Goal: Transaction & Acquisition: Purchase product/service

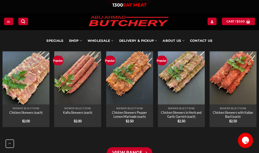
scroll to position [678, 0]
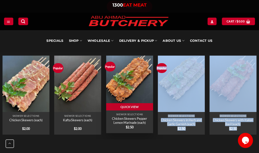
drag, startPoint x: 181, startPoint y: 146, endPoint x: 149, endPoint y: 128, distance: 36.5
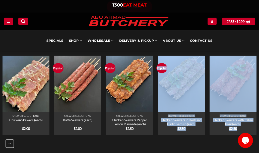
click at [157, 115] on div "Popular Quick View Skewer Selections Chicken Skewers in Herb and Garlic Garnish…" at bounding box center [181, 97] width 52 height 84
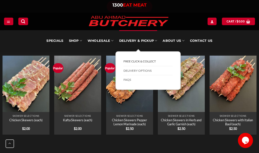
click at [135, 60] on link "FREE Click & Collect" at bounding box center [148, 61] width 49 height 9
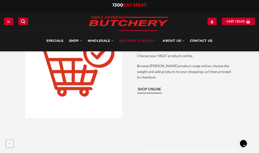
scroll to position [301, 0]
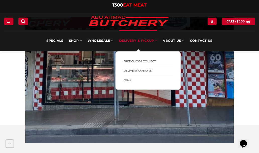
click at [147, 41] on link "Delivery & Pickup" at bounding box center [138, 40] width 38 height 21
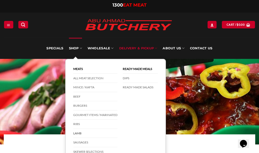
click at [80, 131] on link "Lamb" at bounding box center [95, 133] width 44 height 9
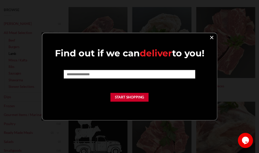
click at [210, 37] on link "×" at bounding box center [211, 37] width 7 height 7
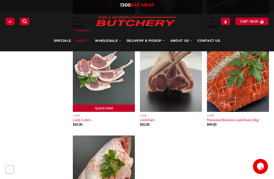
scroll to position [753, 0]
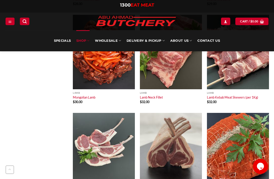
click at [109, 128] on img at bounding box center [104, 150] width 62 height 74
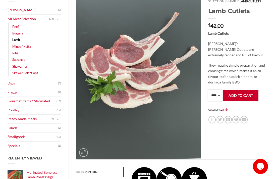
click at [218, 95] on select "**** * *** * *** * *** * *** * *** * *** * *** * *** * *** ** **** ** **** ** *…" at bounding box center [215, 95] width 15 height 11
click at [236, 24] on p "$ 42.00" at bounding box center [237, 25] width 58 height 5
click at [219, 97] on select "**** * *** * *** * *** * *** * *** * *** * *** * *** * *** ** **** ** **** ** *…" at bounding box center [215, 95] width 15 height 11
click at [242, 18] on div "Home // All Meat Selection // Lamb // Lamb Cutlets Lamb Cutlets $ 42.00 Lamb Cu…" at bounding box center [237, 76] width 66 height 166
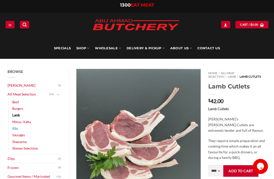
click at [16, 130] on link "Ribs" at bounding box center [15, 128] width 6 height 7
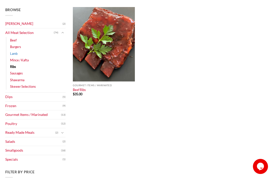
click at [17, 54] on link "Lamb" at bounding box center [14, 53] width 8 height 7
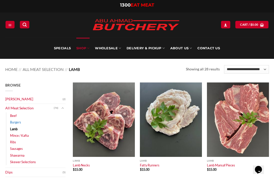
click at [14, 125] on link "Burgers" at bounding box center [15, 122] width 11 height 7
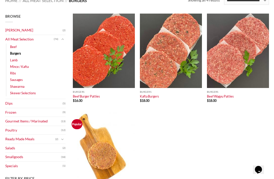
scroll to position [66, 0]
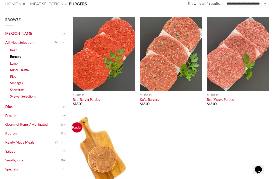
click at [167, 129] on div "Quick View Burgers Beef Burger Patties $ 16.00 Quick View Burgers Kafta Burgers…" at bounding box center [171, 115] width 201 height 196
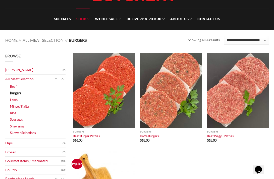
scroll to position [0, 0]
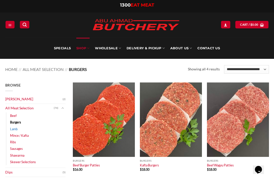
click at [13, 129] on link "Lamb" at bounding box center [14, 129] width 8 height 7
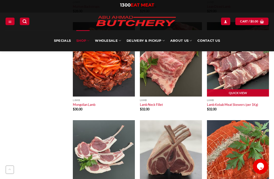
scroll to position [753, 0]
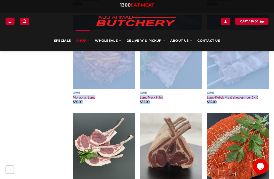
drag, startPoint x: 259, startPoint y: 102, endPoint x: 37, endPoint y: 91, distance: 222.7
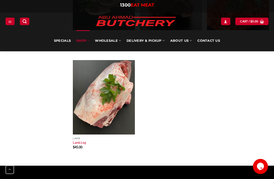
scroll to position [828, 0]
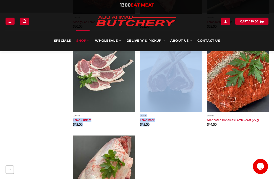
drag, startPoint x: 182, startPoint y: 131, endPoint x: 69, endPoint y: 114, distance: 114.7
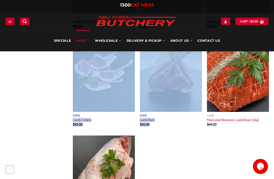
drag, startPoint x: 173, startPoint y: 132, endPoint x: 58, endPoint y: 108, distance: 117.3
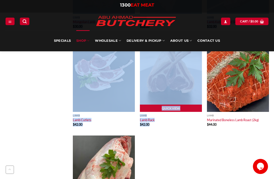
click at [175, 122] on p "Lamb Rack" at bounding box center [171, 119] width 62 height 5
click at [152, 127] on div "Lamb Lamb Rack $ 42.00" at bounding box center [171, 121] width 62 height 19
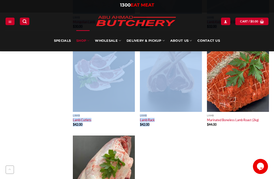
drag, startPoint x: 170, startPoint y: 127, endPoint x: 50, endPoint y: 105, distance: 122.2
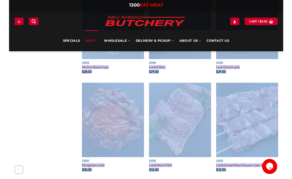
scroll to position [678, 0]
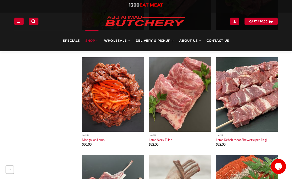
scroll to position [709, 0]
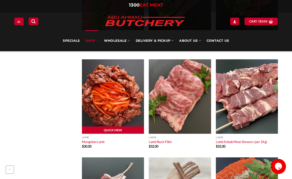
click at [114, 128] on link "Quick View" at bounding box center [113, 130] width 62 height 8
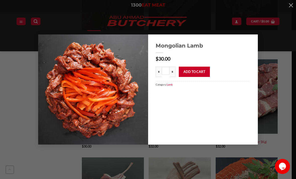
click at [274, 75] on div "Mongolian Lamb $ 30.00 * Mongolian Lamb quantity * * Add to cart Category: Lamb" at bounding box center [148, 89] width 281 height 110
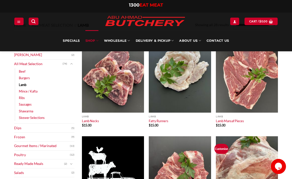
scroll to position [0, 0]
